Goal: Task Accomplishment & Management: Manage account settings

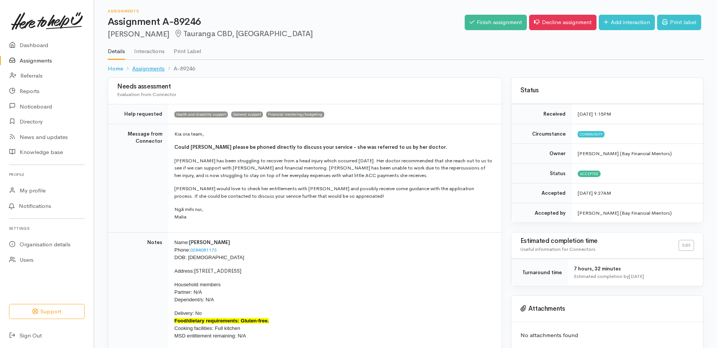
click at [151, 69] on link "Assignments" at bounding box center [148, 68] width 32 height 9
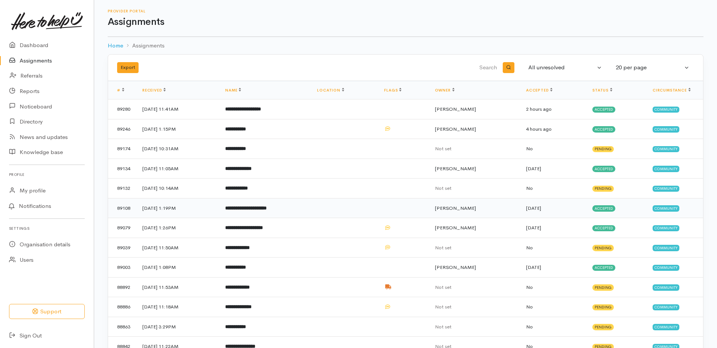
click at [267, 209] on b "**********" at bounding box center [245, 208] width 41 height 5
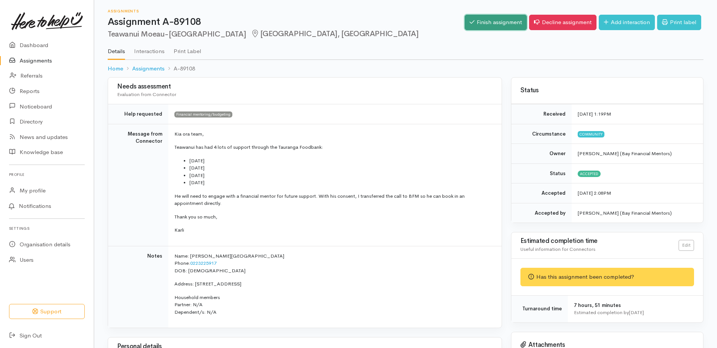
click at [494, 23] on link "Finish assignment" at bounding box center [496, 22] width 62 height 15
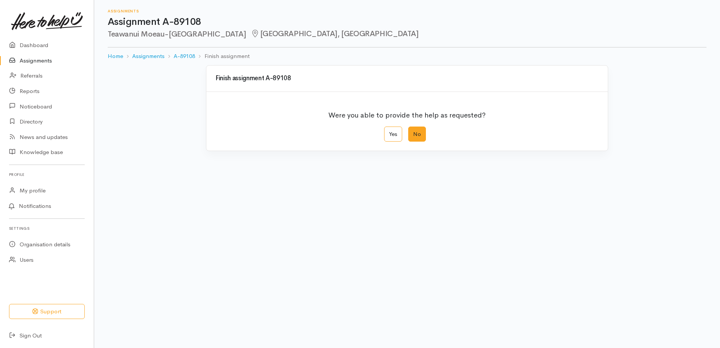
click at [422, 132] on label "No" at bounding box center [417, 133] width 18 height 15
click at [413, 131] on input "No" at bounding box center [410, 128] width 5 height 5
radio input "true"
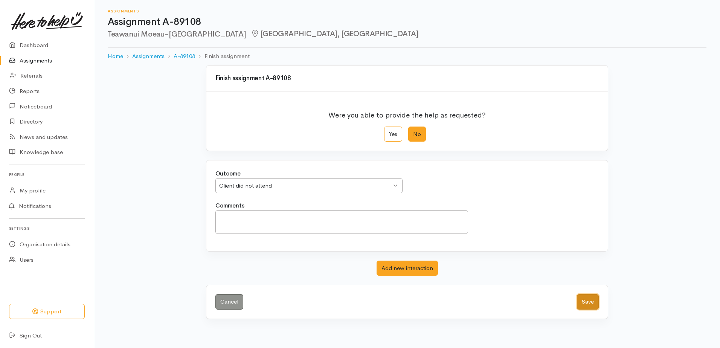
click at [587, 300] on button "Save" at bounding box center [588, 301] width 22 height 15
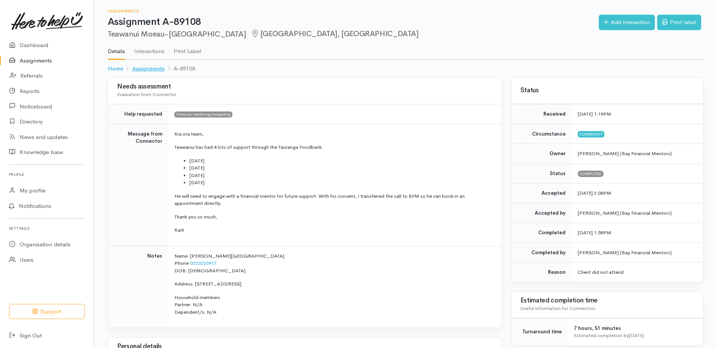
click at [151, 70] on link "Assignments" at bounding box center [148, 68] width 32 height 9
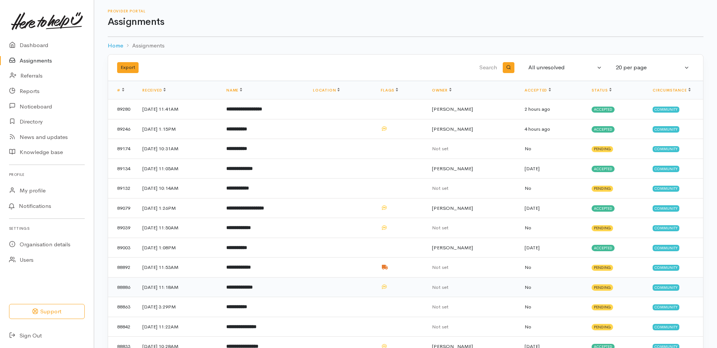
scroll to position [37, 0]
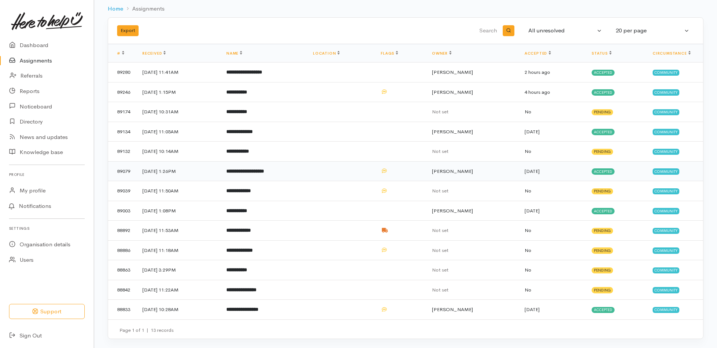
click at [264, 171] on b "**********" at bounding box center [245, 171] width 38 height 5
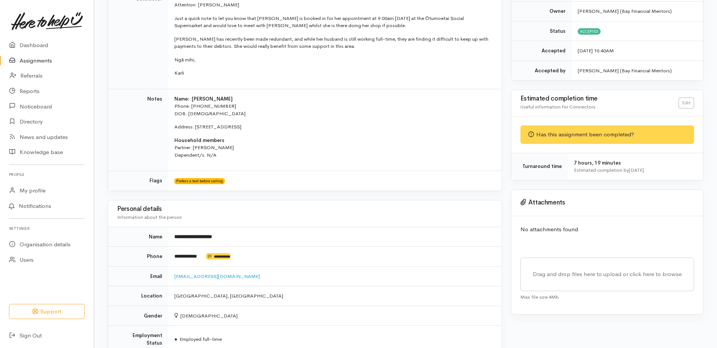
scroll to position [87, 0]
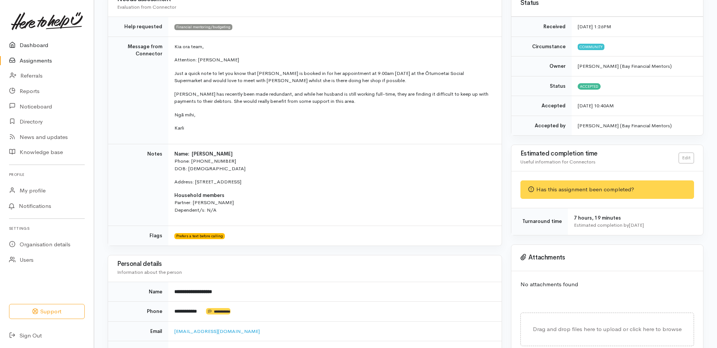
click at [32, 44] on link "Dashboard" at bounding box center [47, 45] width 94 height 15
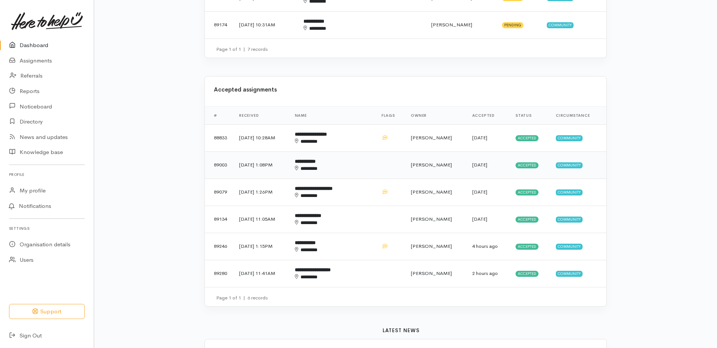
scroll to position [452, 0]
click at [331, 272] on b "**********" at bounding box center [313, 269] width 36 height 5
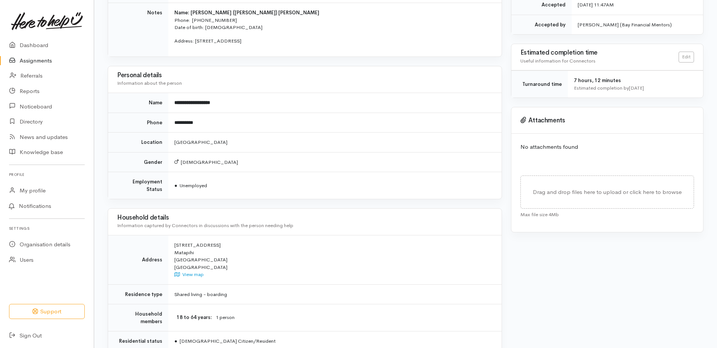
scroll to position [320, 0]
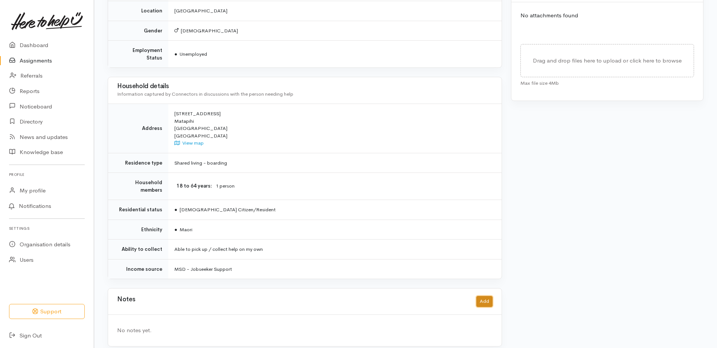
click at [484, 296] on button "Add" at bounding box center [484, 301] width 16 height 11
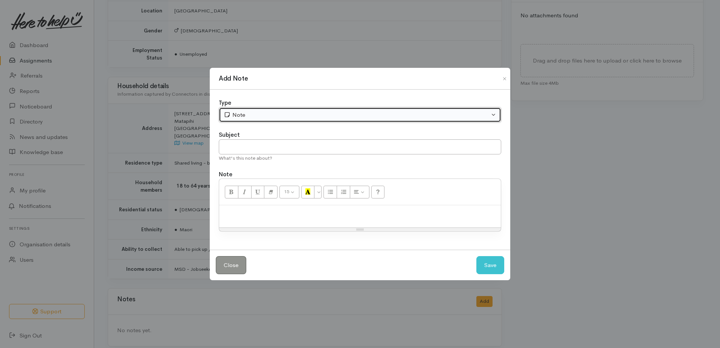
click at [253, 115] on div "Note" at bounding box center [357, 115] width 266 height 9
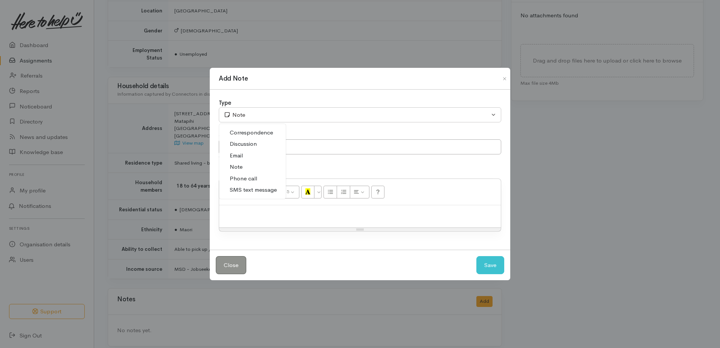
click at [254, 179] on span "Phone call" at bounding box center [243, 178] width 27 height 9
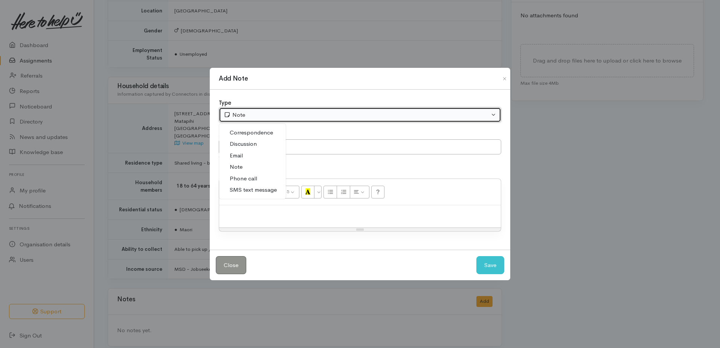
select select "3"
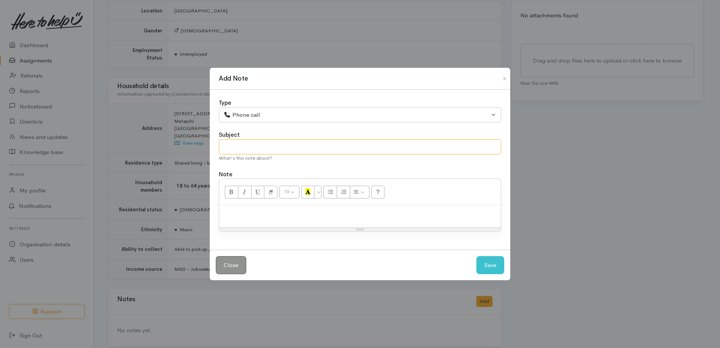
click at [262, 142] on input "text" at bounding box center [360, 146] width 282 height 15
type input "Booked in"
click at [246, 214] on p at bounding box center [360, 213] width 274 height 9
click at [245, 207] on div at bounding box center [360, 216] width 282 height 22
click at [491, 267] on button "Save" at bounding box center [490, 265] width 28 height 18
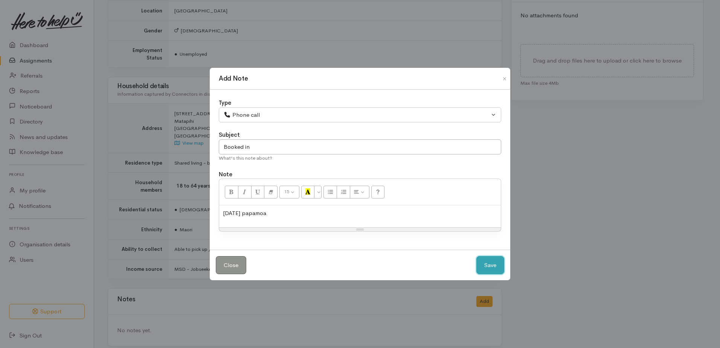
select select "1"
